Goal: Information Seeking & Learning: Find specific page/section

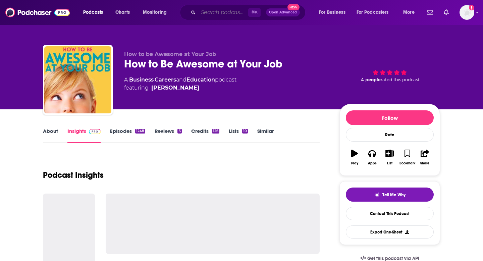
click at [208, 12] on input "Search podcasts, credits, & more..." at bounding box center [223, 12] width 50 height 11
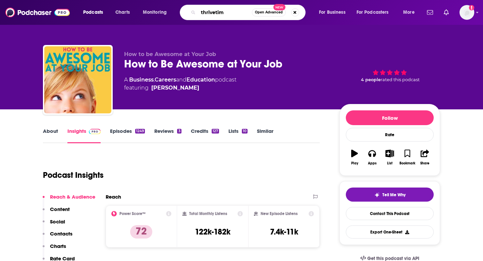
type input "thrivetime"
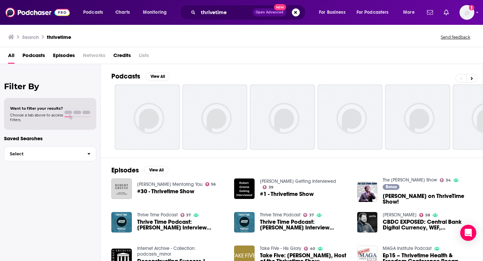
click at [37, 52] on span "Podcasts" at bounding box center [33, 57] width 22 height 14
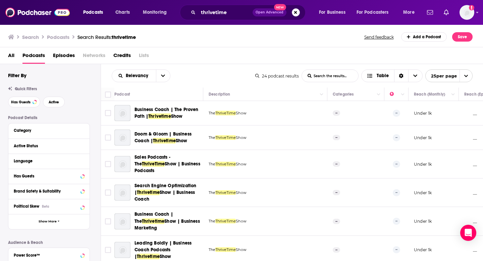
click at [234, 113] on span "ThriveTime" at bounding box center [226, 113] width 21 height 5
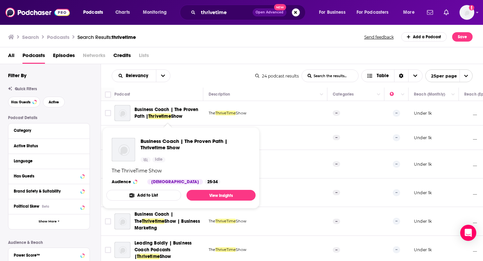
click at [178, 115] on span "Show" at bounding box center [177, 116] width 12 height 6
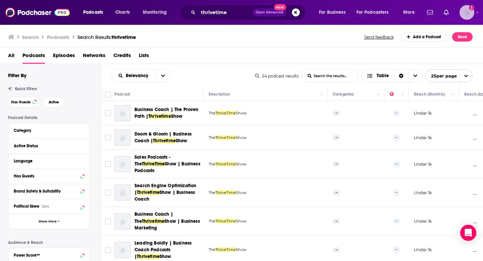
click at [469, 17] on img "Logged in as megcassidy" at bounding box center [467, 12] width 15 height 15
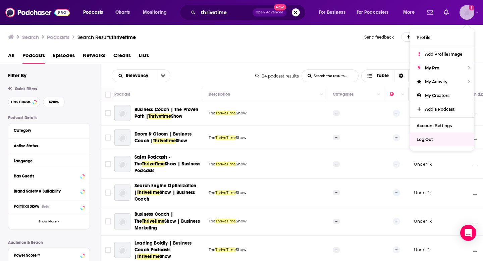
click at [429, 137] on span "Log Out" at bounding box center [425, 139] width 16 height 5
